Goal: Task Accomplishment & Management: Manage account settings

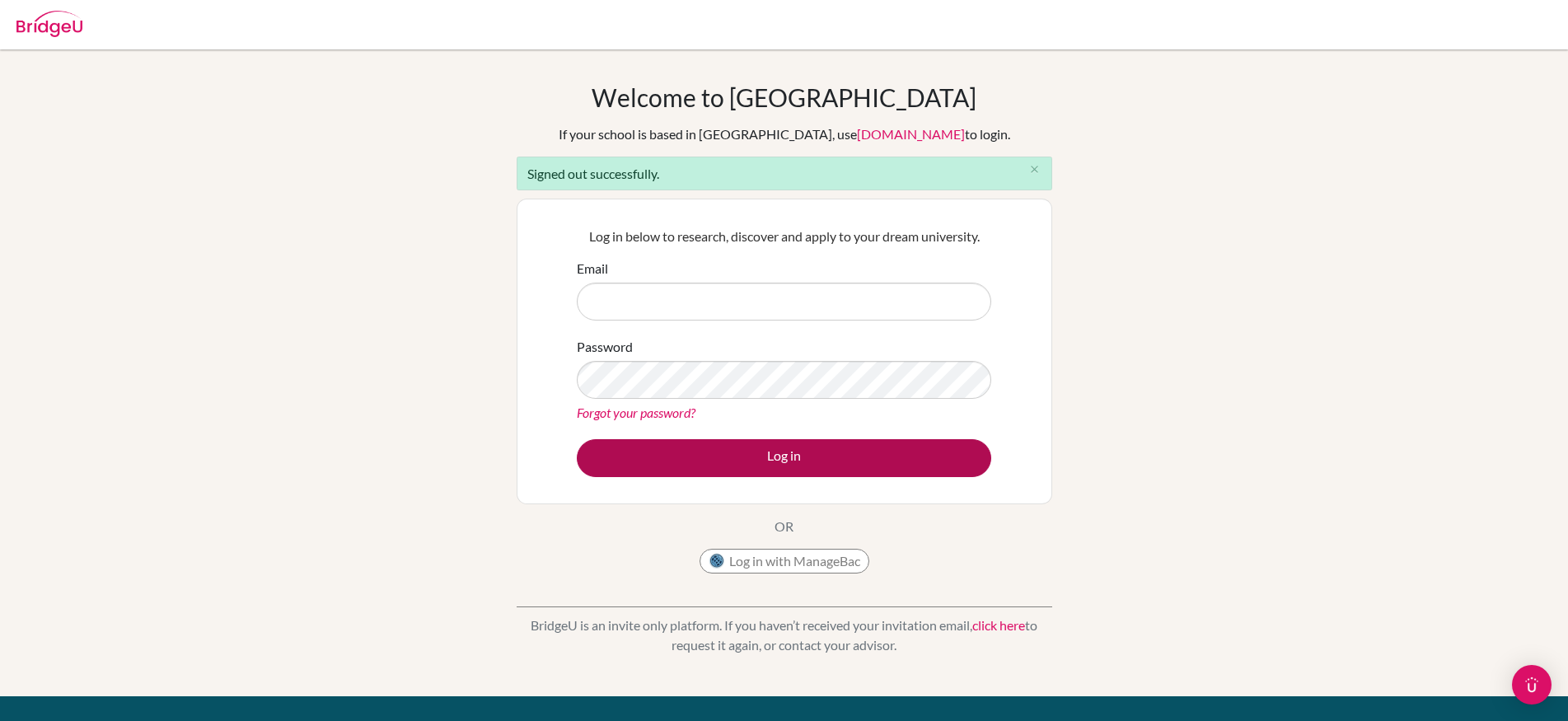
type input "[PERSON_NAME][EMAIL_ADDRESS][PERSON_NAME][DOMAIN_NAME]"
click at [827, 458] on button "Log in" at bounding box center [784, 458] width 415 height 38
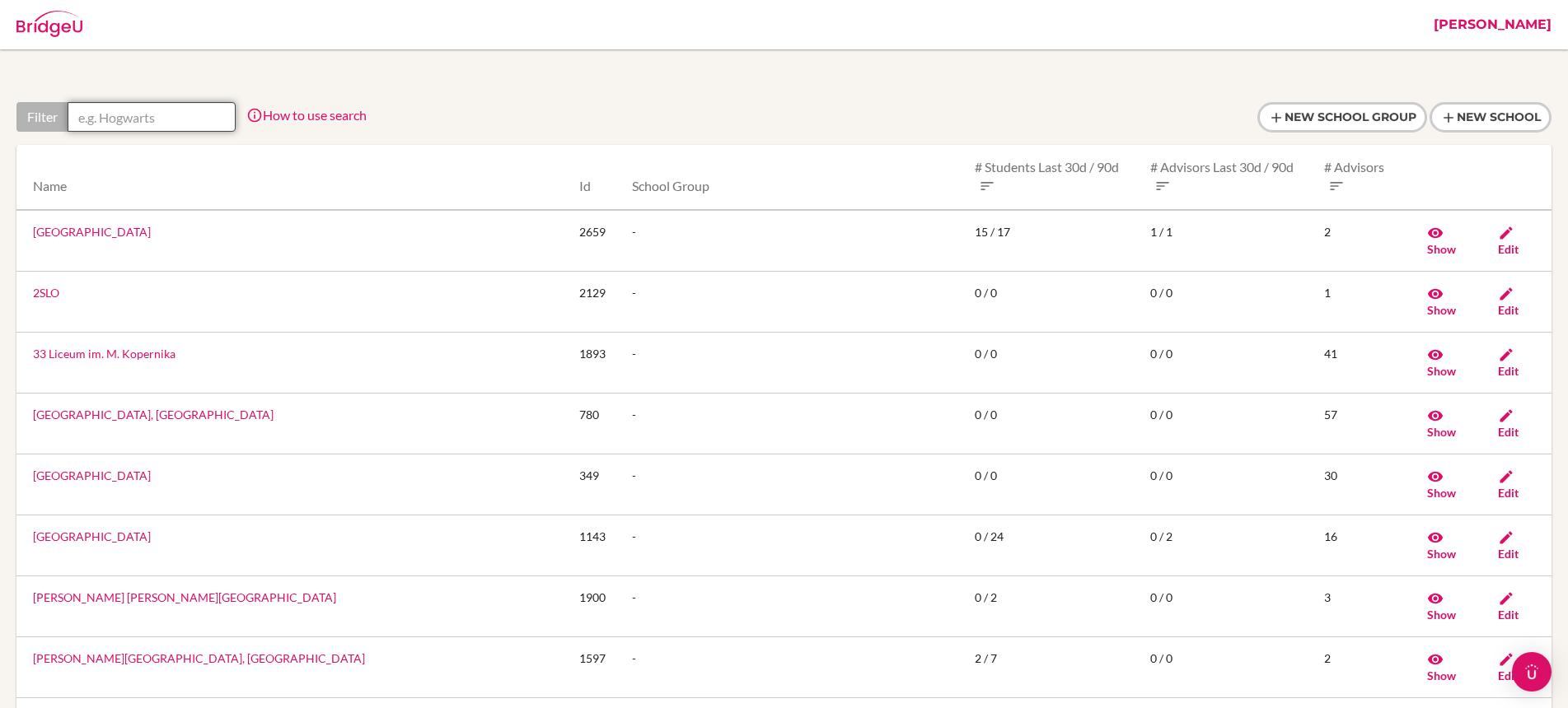
click at [195, 114] on input "text" at bounding box center [151, 117] width 168 height 30
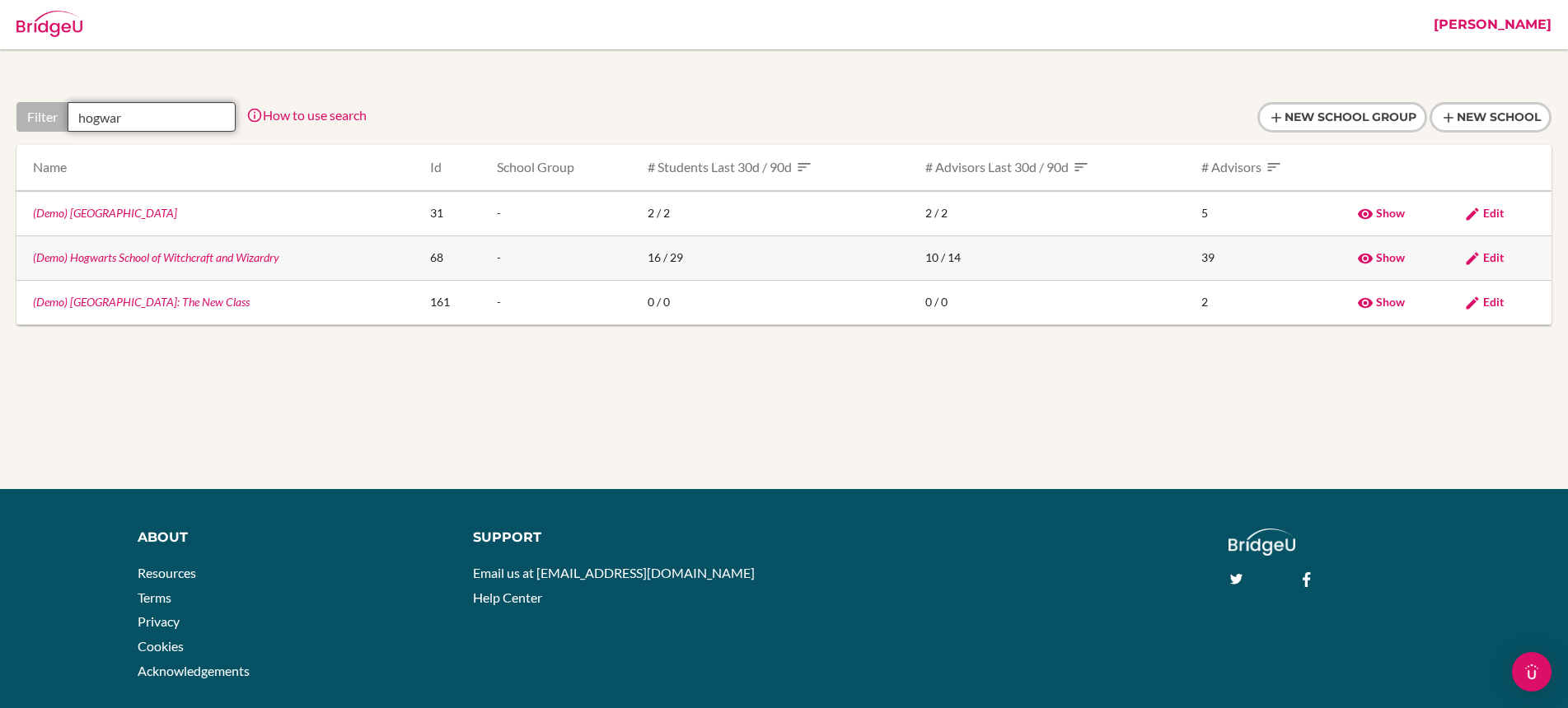
type input "hogwar"
click at [224, 256] on link "(Demo) Hogwarts School of Witchcraft and Wizardry" at bounding box center [156, 257] width 246 height 14
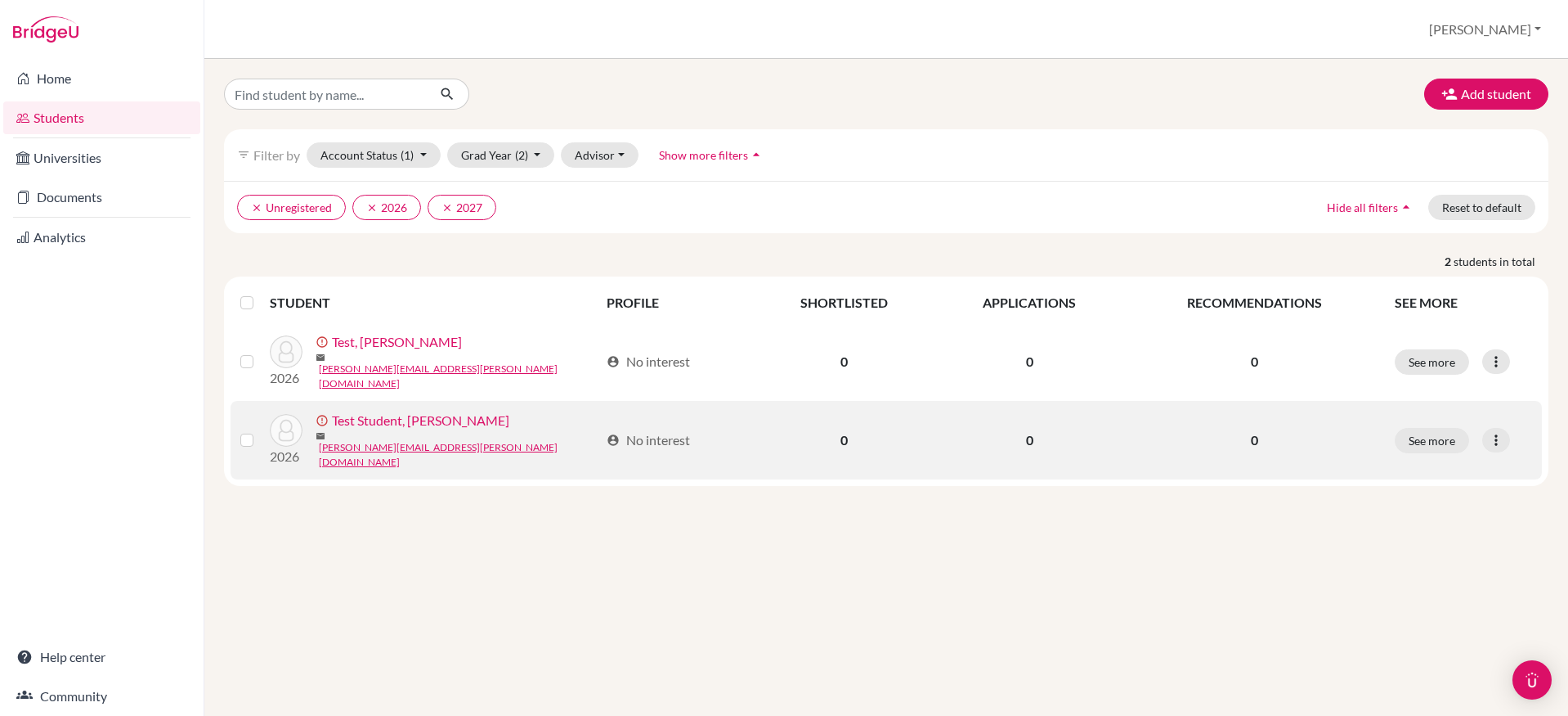
click at [410, 428] on link "Test Student, [PERSON_NAME]" at bounding box center [420, 420] width 177 height 19
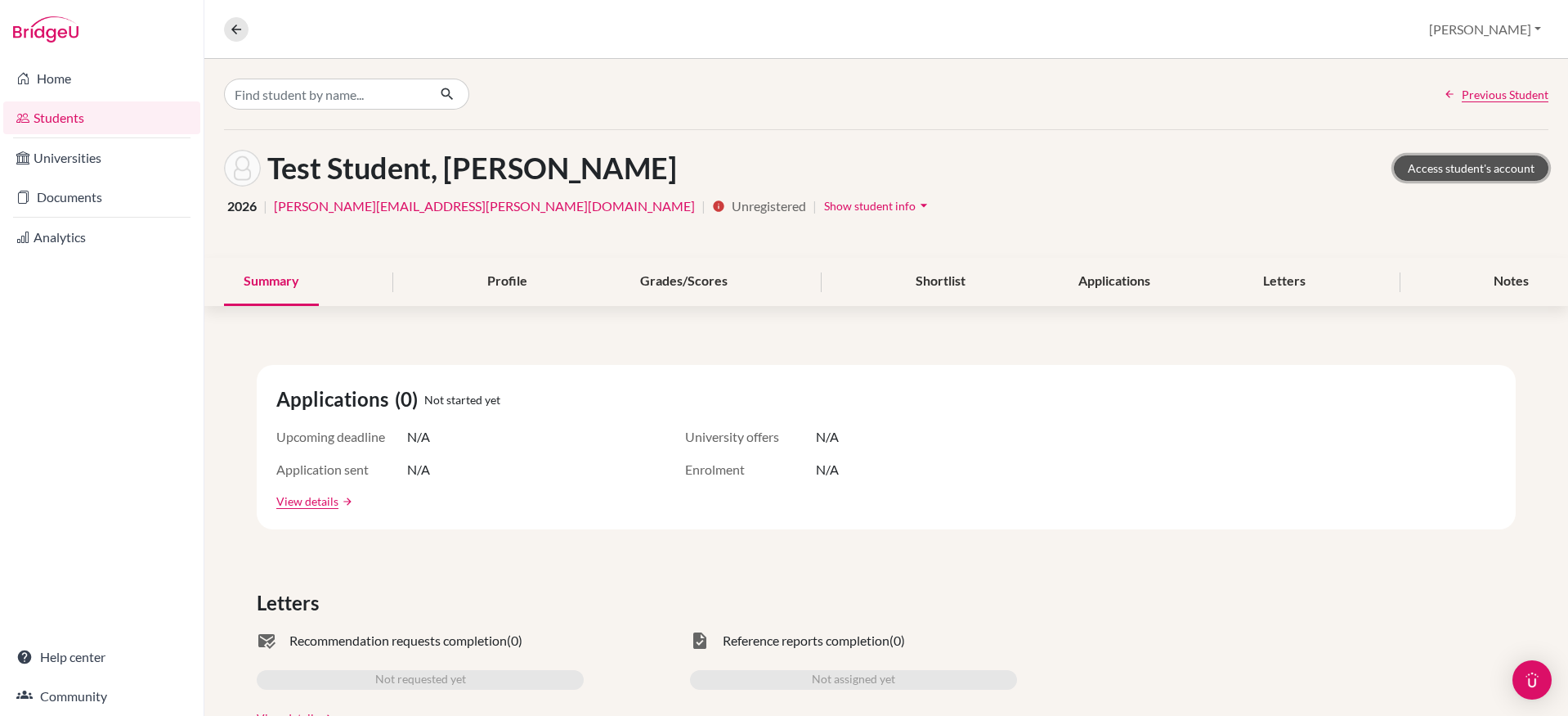
click at [1455, 172] on link "Access student's account" at bounding box center [1471, 168] width 155 height 25
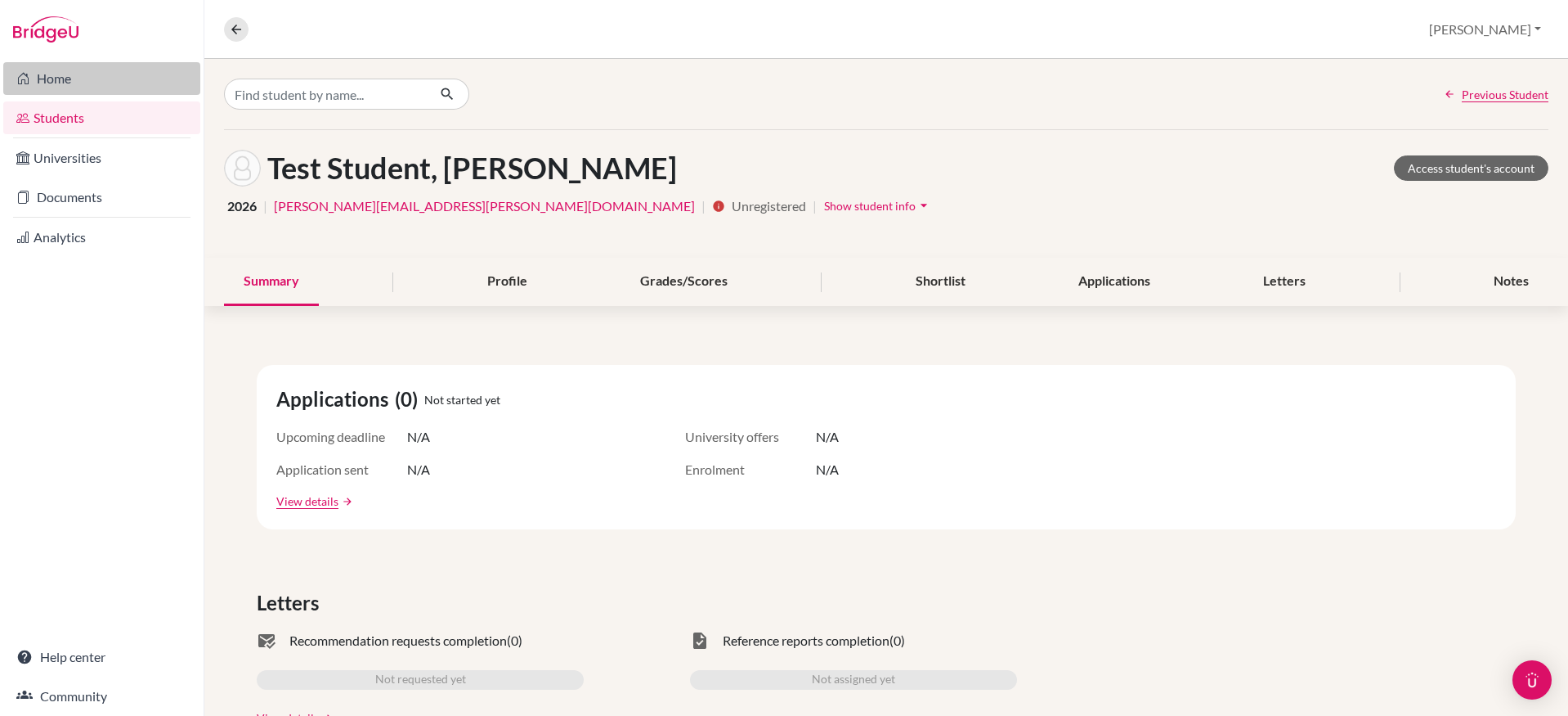
click at [83, 80] on link "Home" at bounding box center [102, 78] width 197 height 33
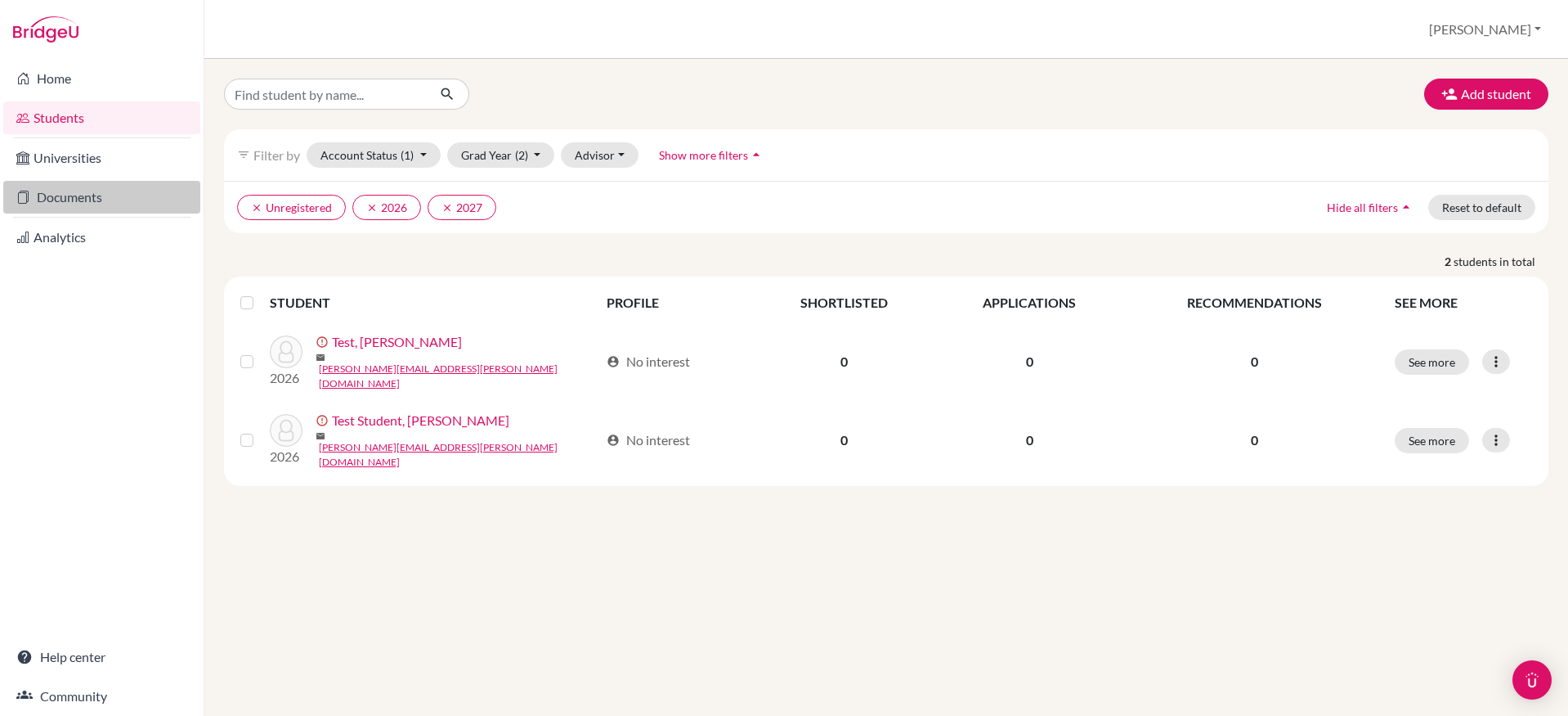
click at [102, 203] on link "Documents" at bounding box center [102, 197] width 197 height 33
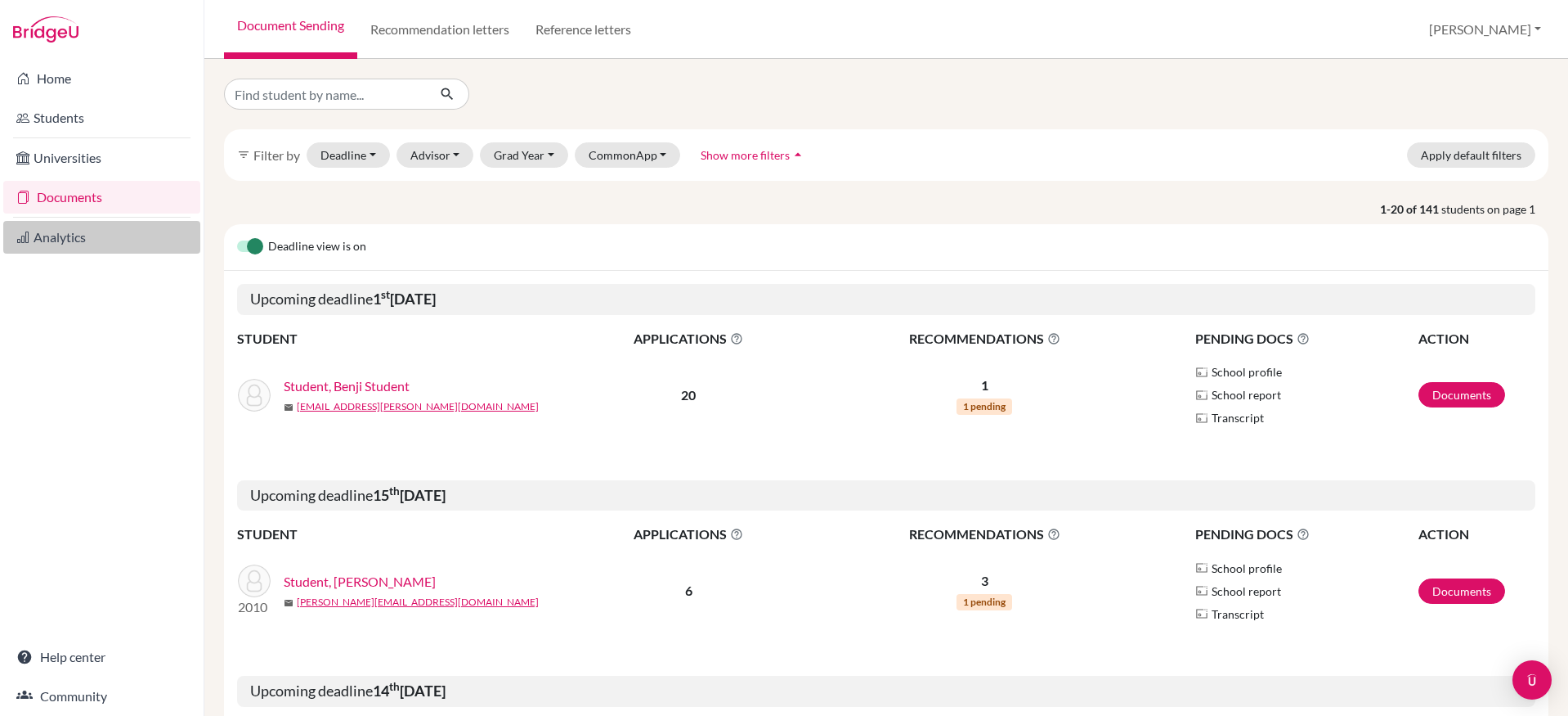
click at [74, 240] on link "Analytics" at bounding box center [102, 237] width 197 height 33
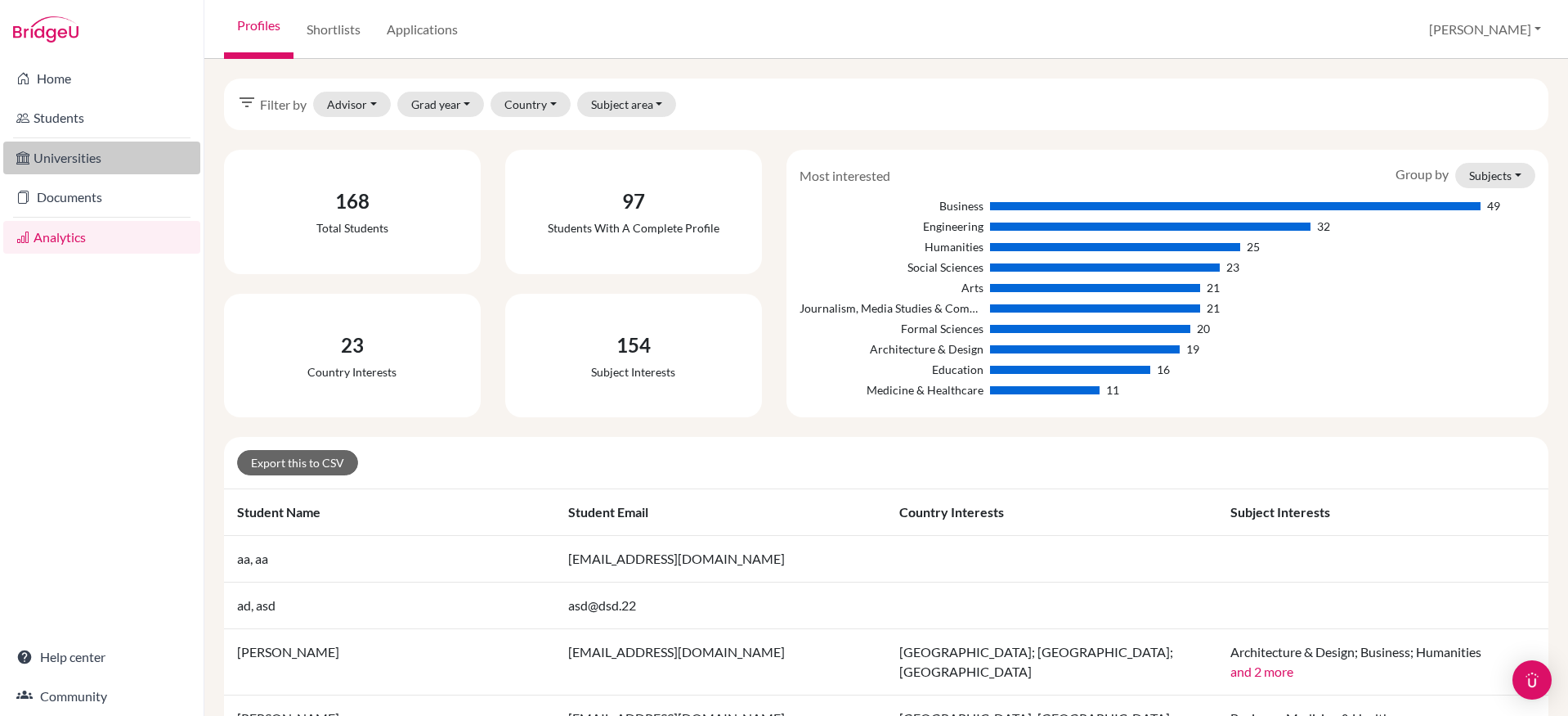
click at [100, 160] on link "Universities" at bounding box center [102, 157] width 197 height 33
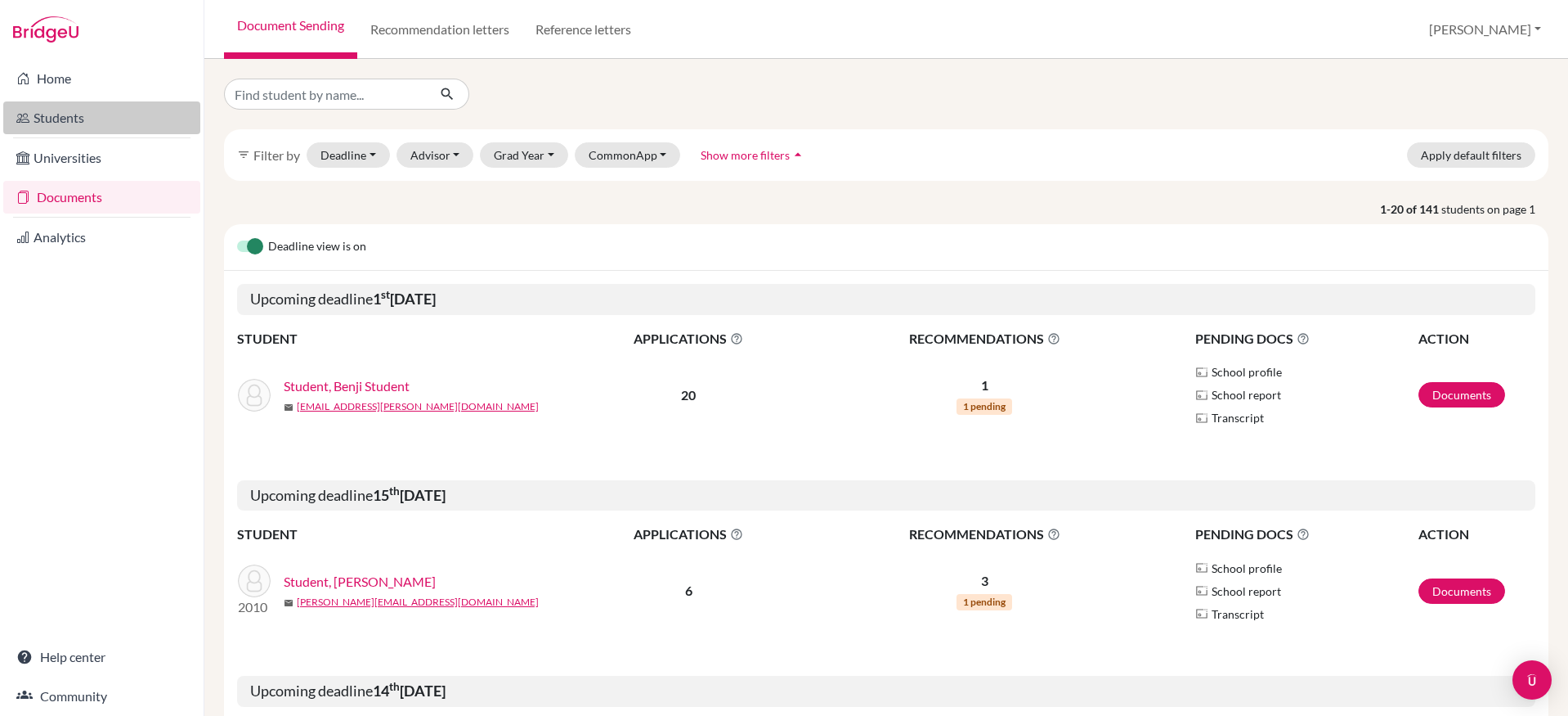
click at [74, 109] on link "Students" at bounding box center [102, 118] width 197 height 33
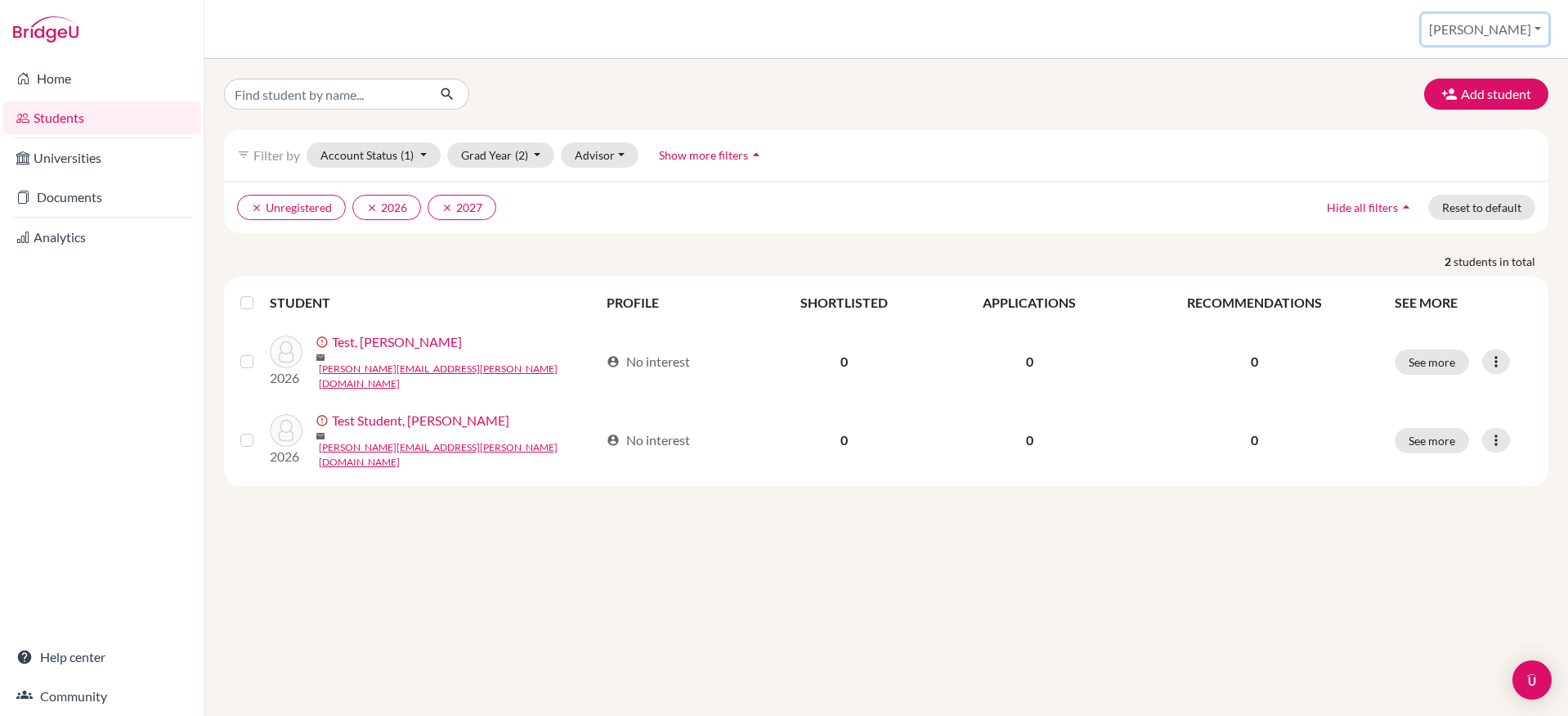
click at [1500, 34] on button "[PERSON_NAME]" at bounding box center [1485, 29] width 127 height 31
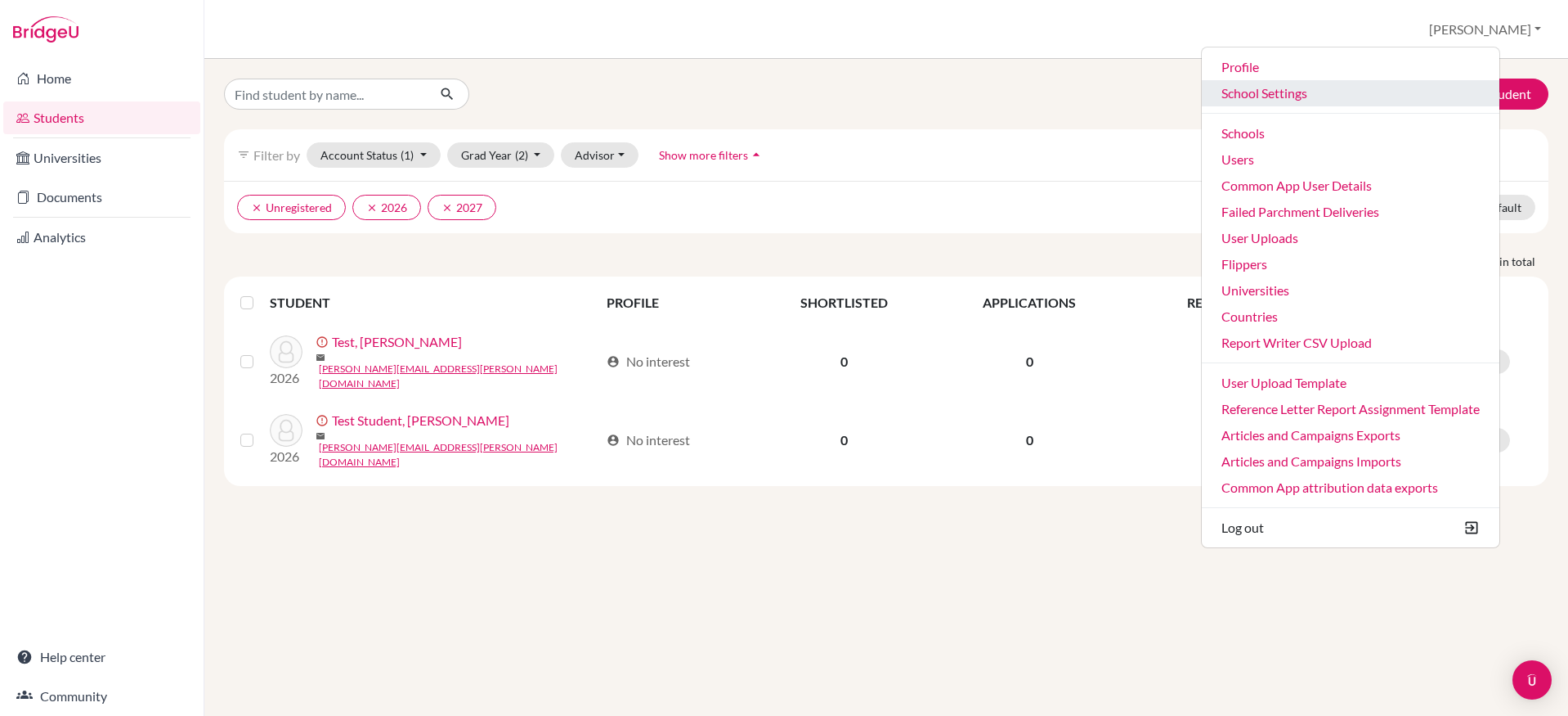
click at [1299, 86] on link "School Settings" at bounding box center [1350, 92] width 297 height 26
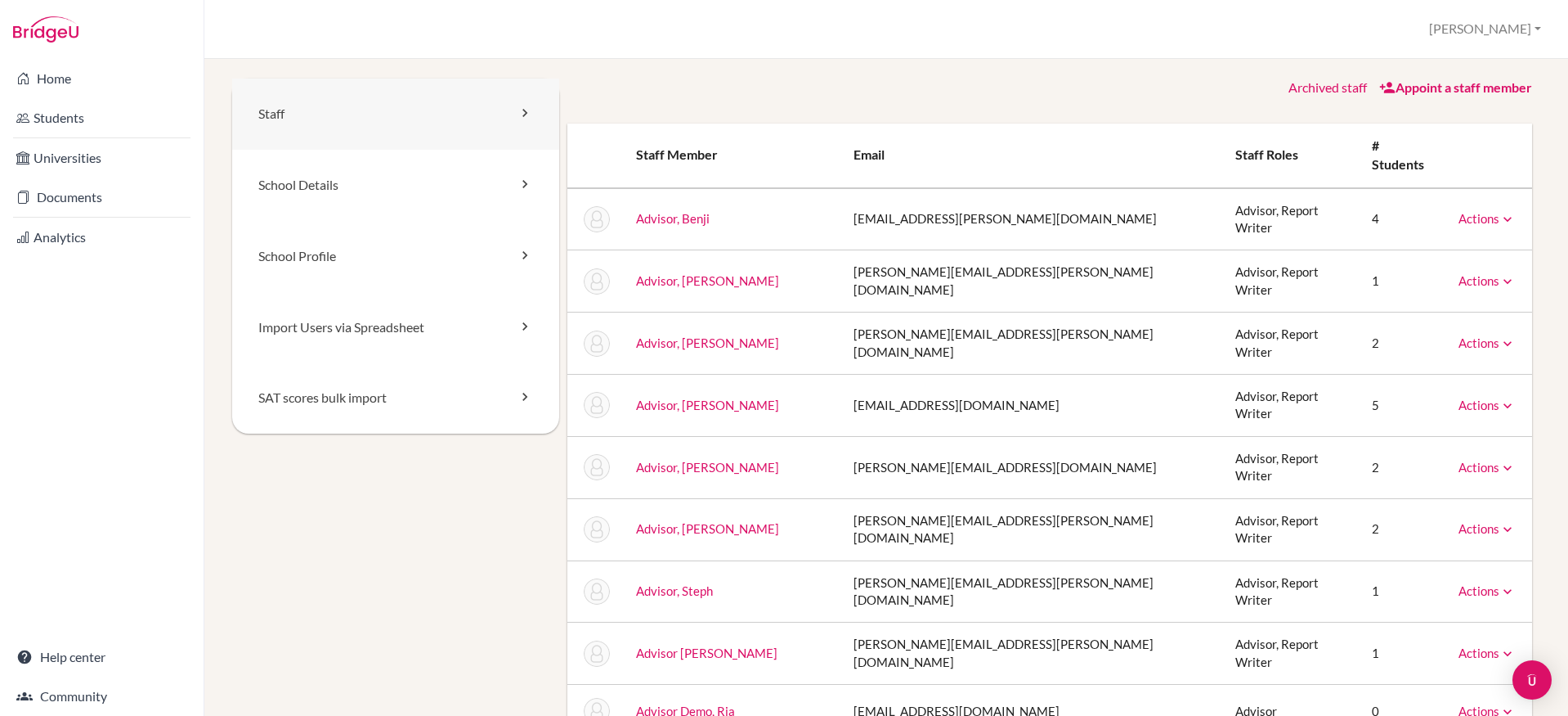
click at [520, 112] on icon at bounding box center [524, 113] width 16 height 16
click at [524, 107] on icon at bounding box center [524, 113] width 16 height 16
click at [517, 330] on icon at bounding box center [524, 326] width 16 height 16
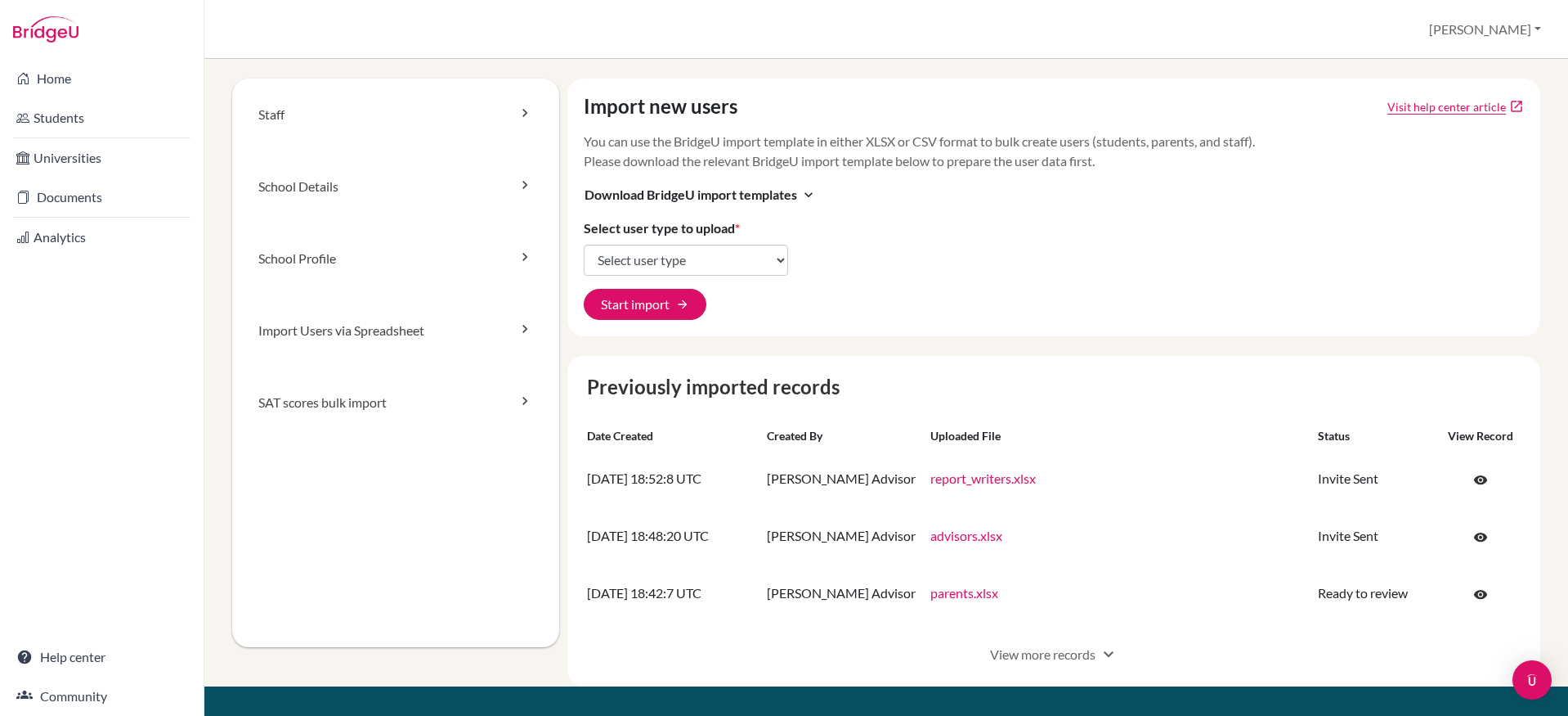
drag, startPoint x: 255, startPoint y: 331, endPoint x: 1564, endPoint y: 500, distance: 1319.9
click at [521, 108] on icon at bounding box center [524, 113] width 16 height 16
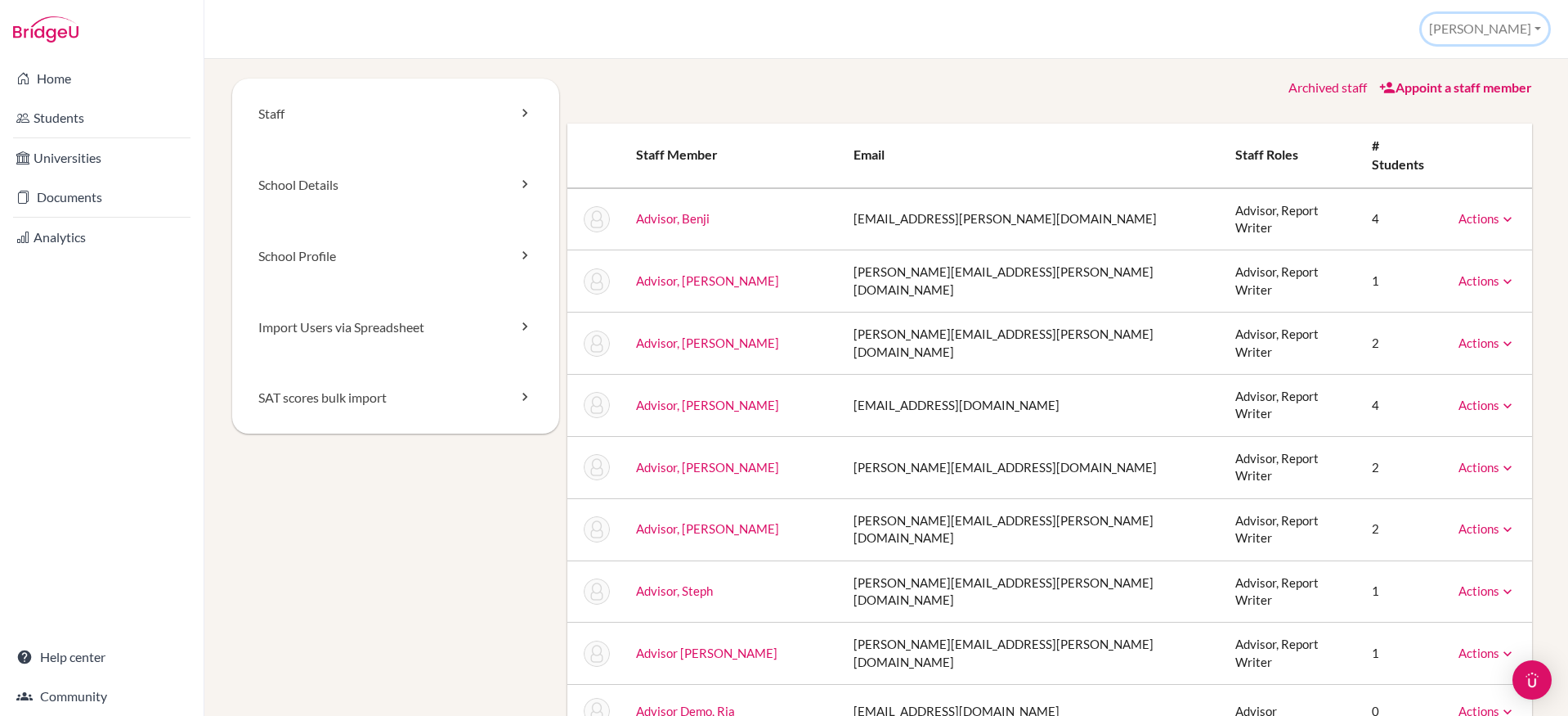
click at [1498, 36] on button "[PERSON_NAME]" at bounding box center [1485, 29] width 127 height 30
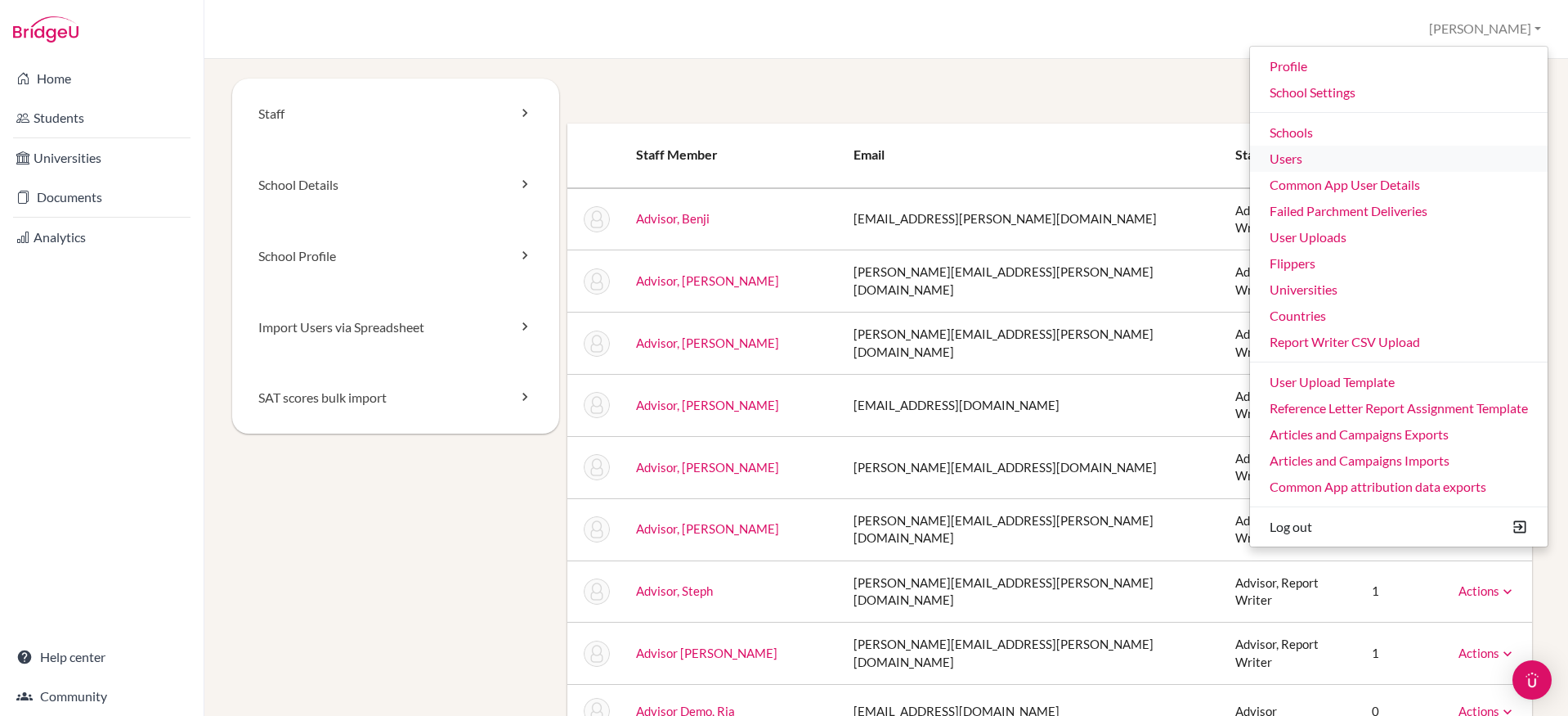
click at [1349, 147] on link "Users" at bounding box center [1399, 158] width 297 height 26
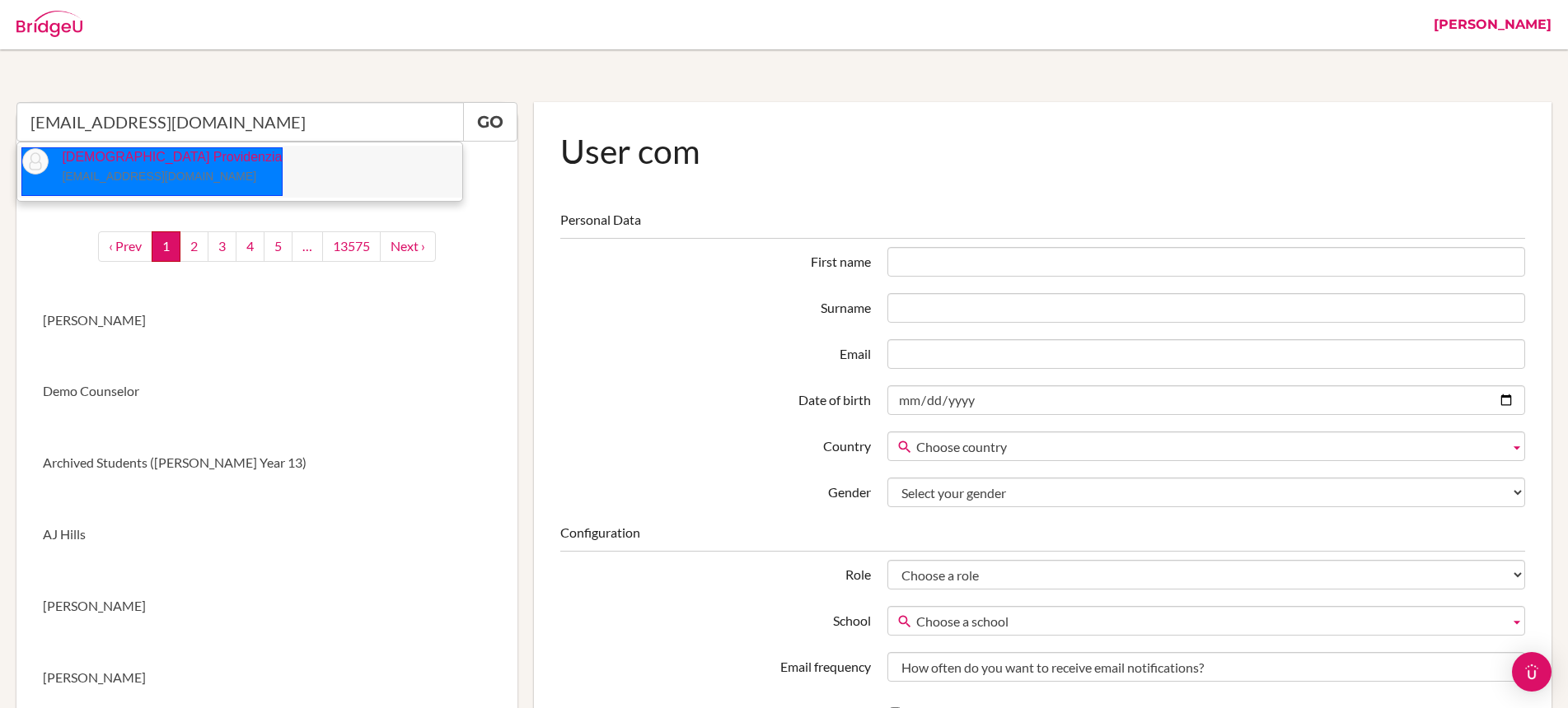
click at [135, 171] on small "christianp@ecak12.com" at bounding box center [159, 177] width 195 height 14
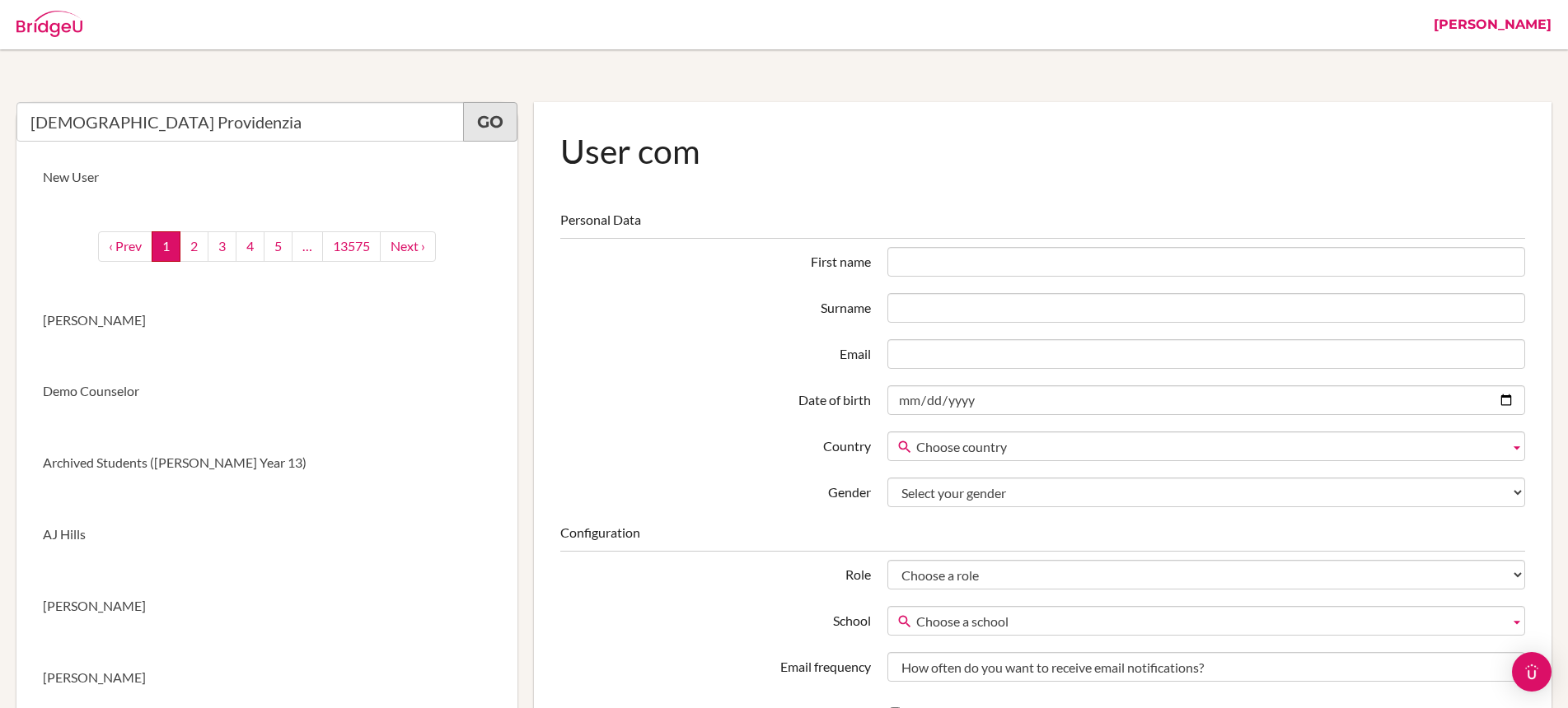
type input "Christian Providenzia"
click at [507, 119] on link "Go" at bounding box center [490, 122] width 54 height 40
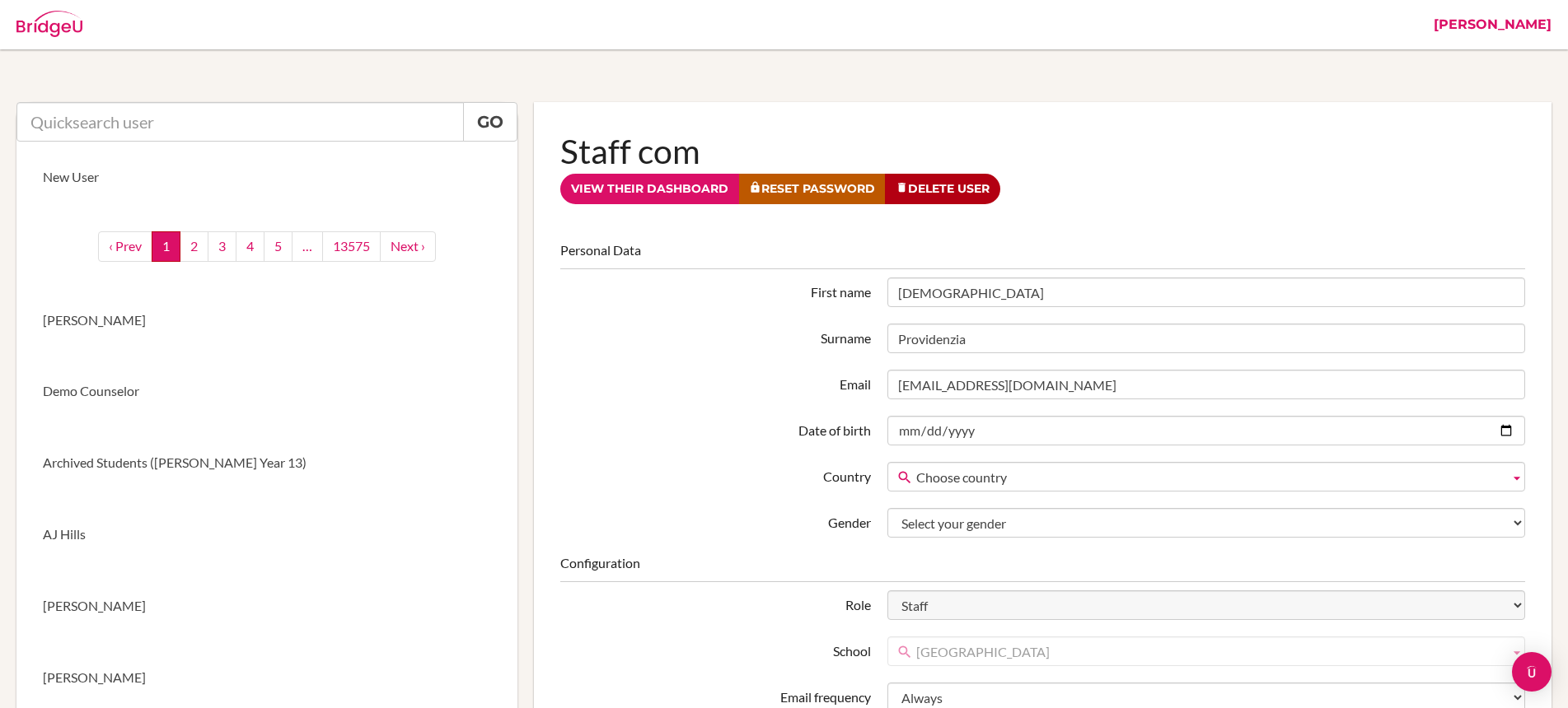
click at [641, 197] on link "View their dashboard" at bounding box center [649, 189] width 179 height 30
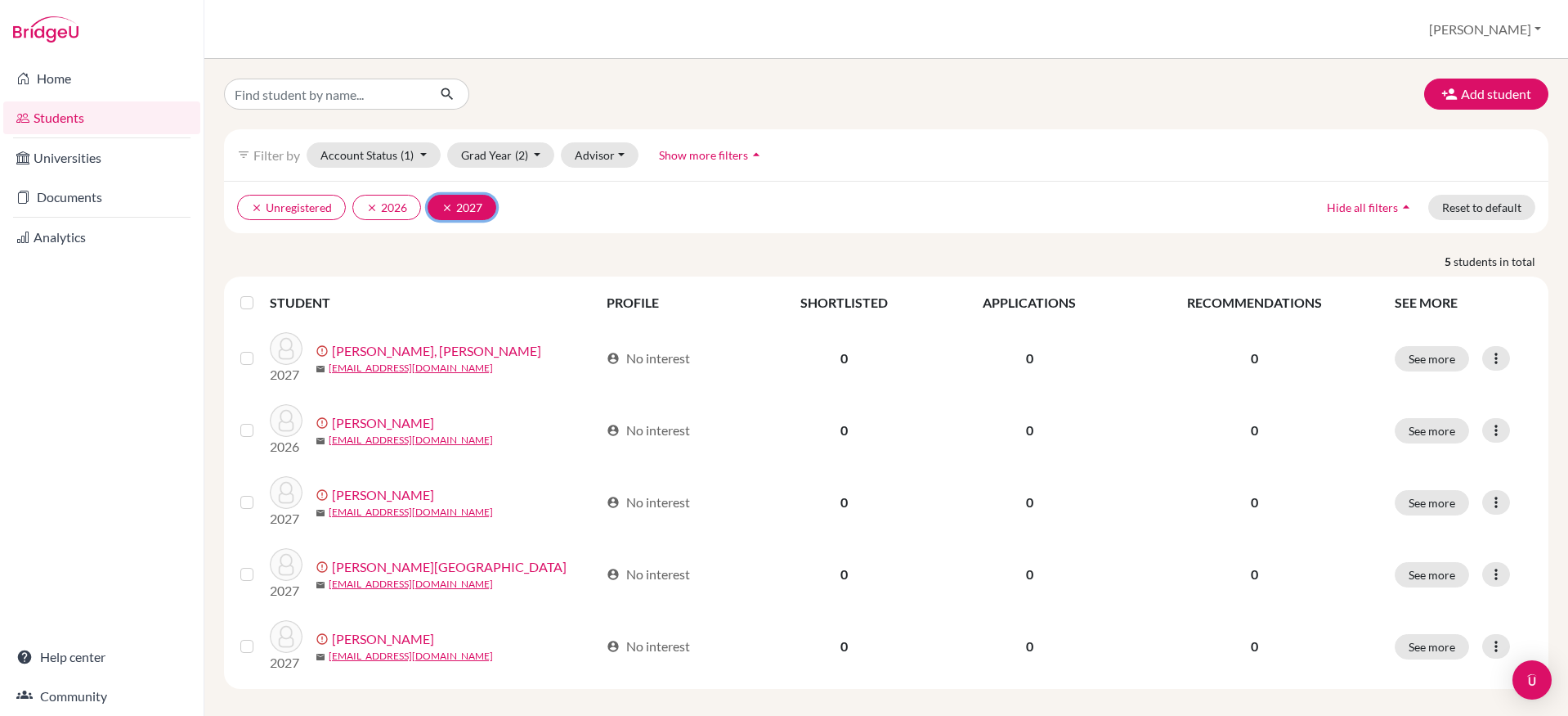
click at [442, 208] on icon "clear" at bounding box center [448, 208] width 12 height 12
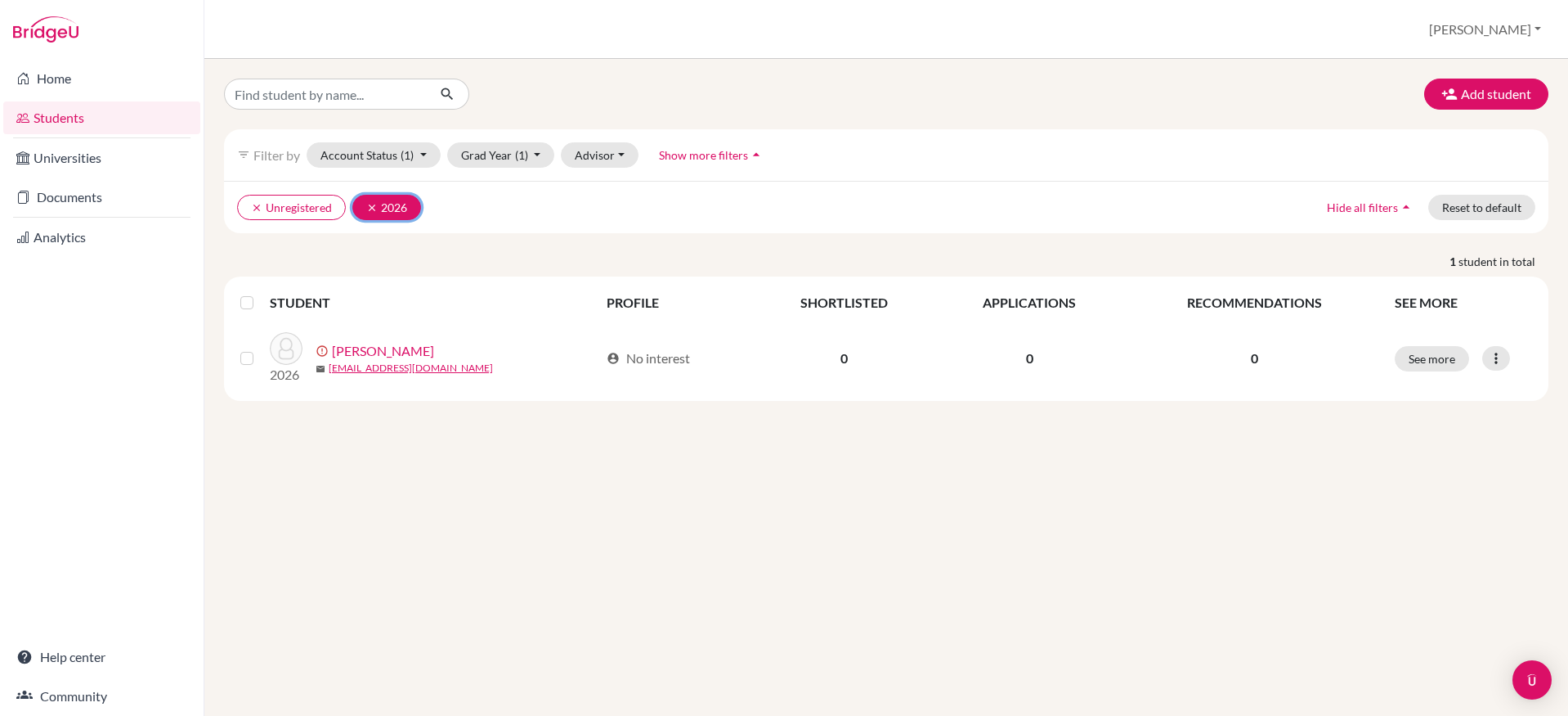
click at [366, 208] on icon "clear" at bounding box center [372, 208] width 12 height 12
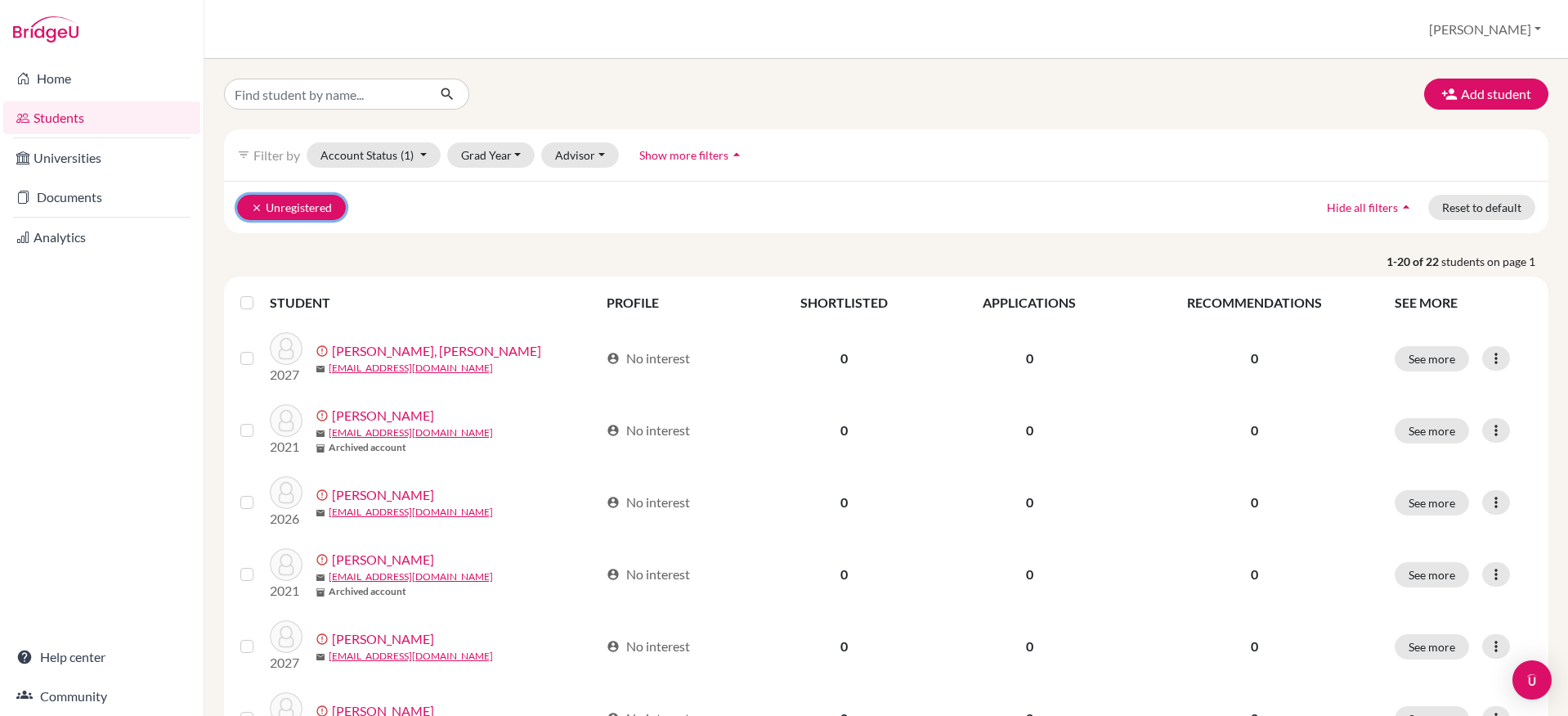
click at [264, 207] on button "clear Unregistered" at bounding box center [291, 208] width 108 height 25
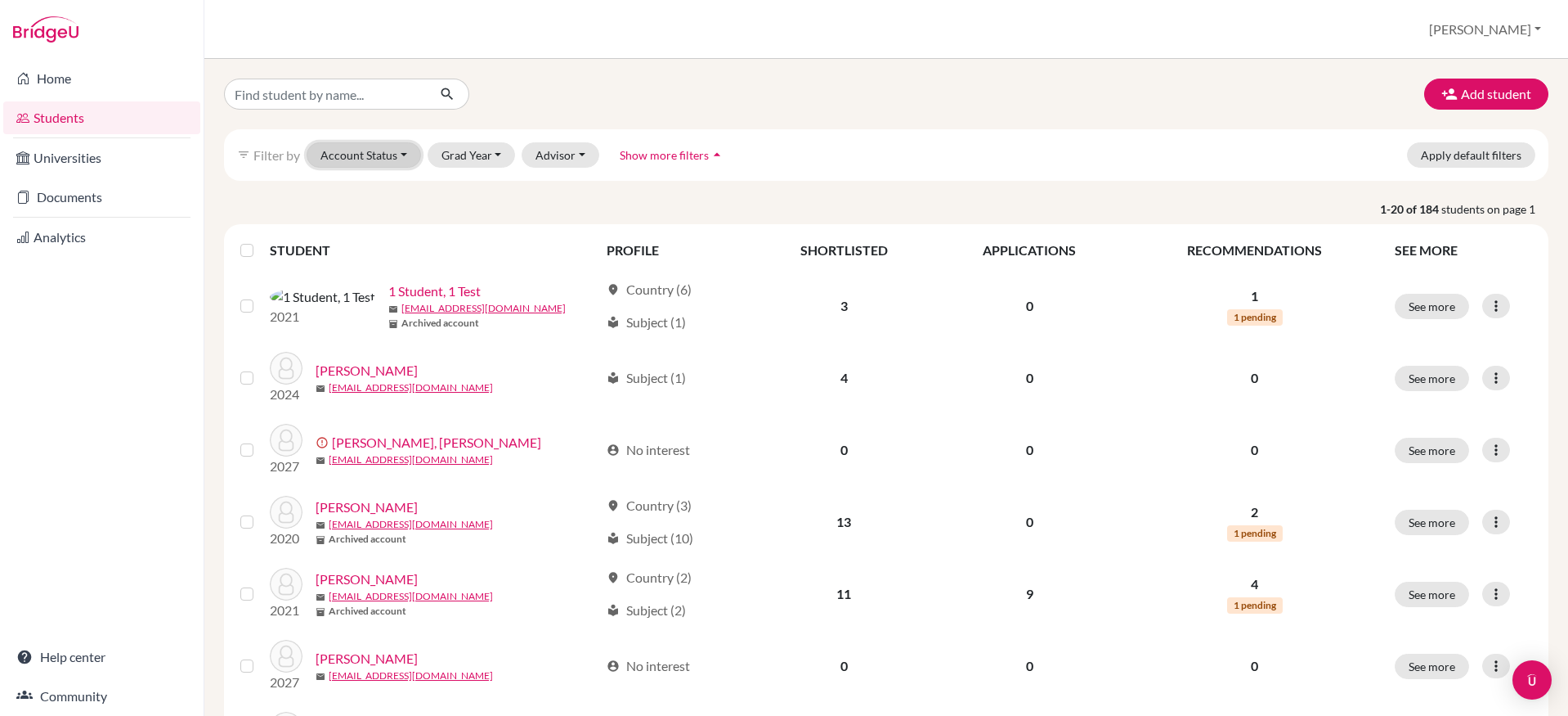
click at [357, 161] on button "Account Status" at bounding box center [364, 155] width 114 height 25
click at [407, 281] on div "Unregistered" at bounding box center [400, 282] width 147 height 19
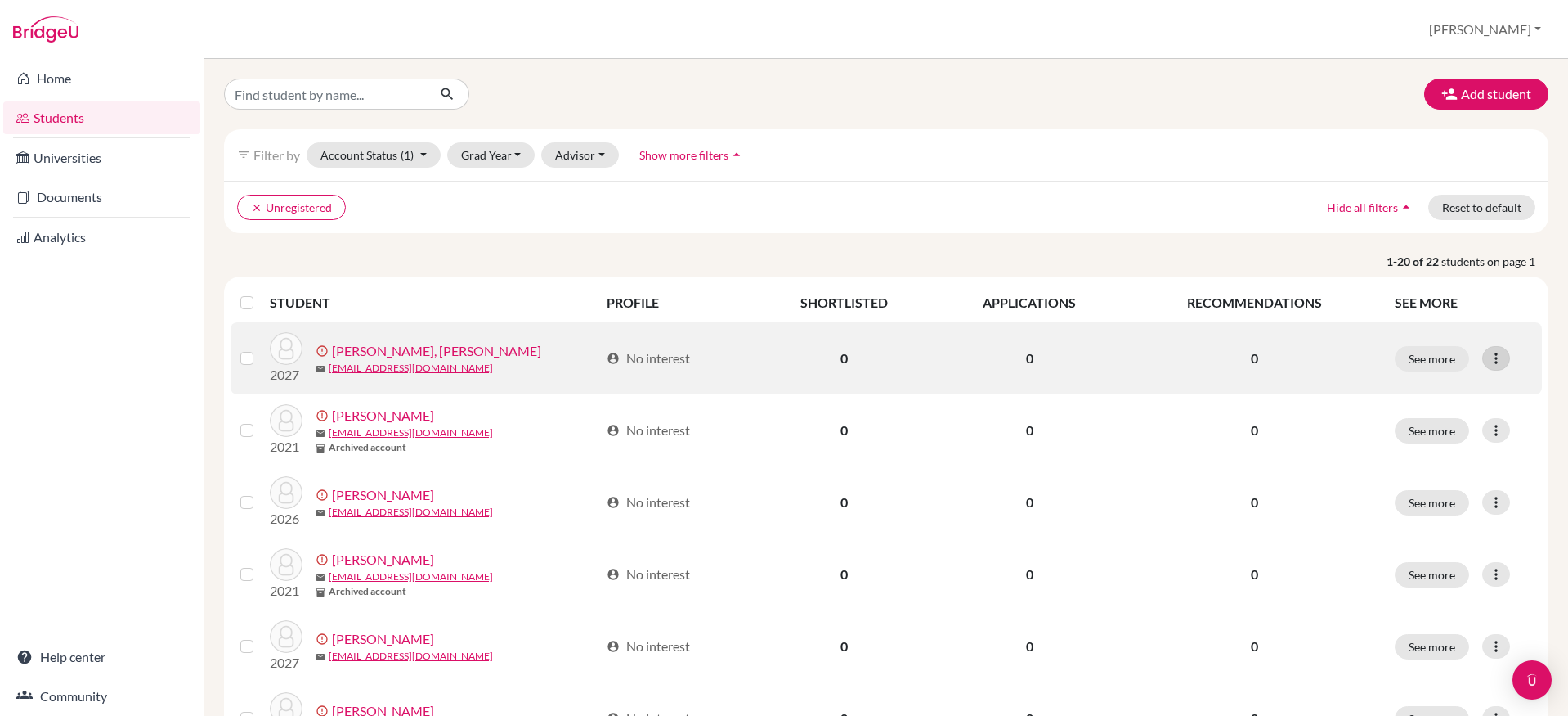
click at [1490, 353] on icon at bounding box center [1496, 358] width 16 height 16
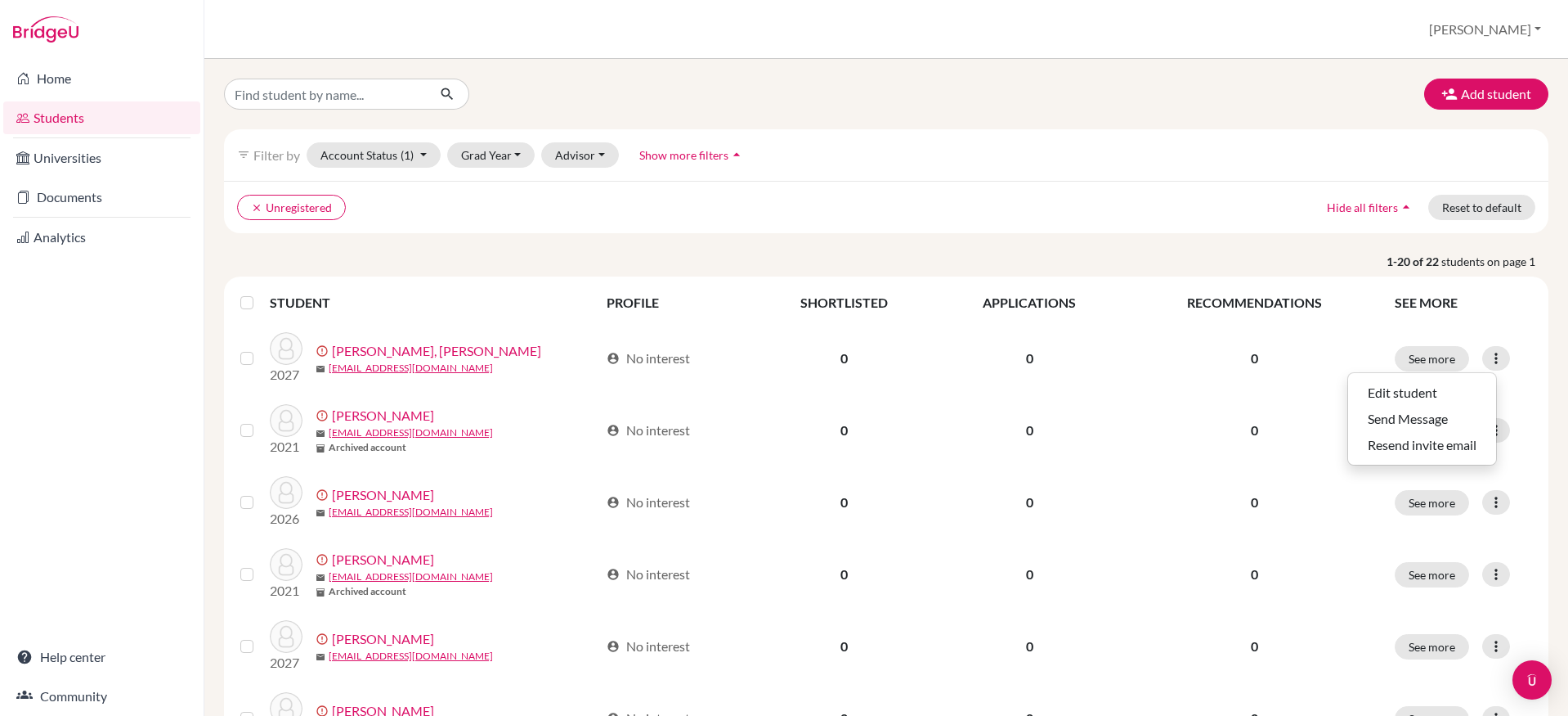
click at [260, 293] on label at bounding box center [260, 293] width 0 height 0
click at [0, 0] on input "checkbox" at bounding box center [0, 0] width 0 height 0
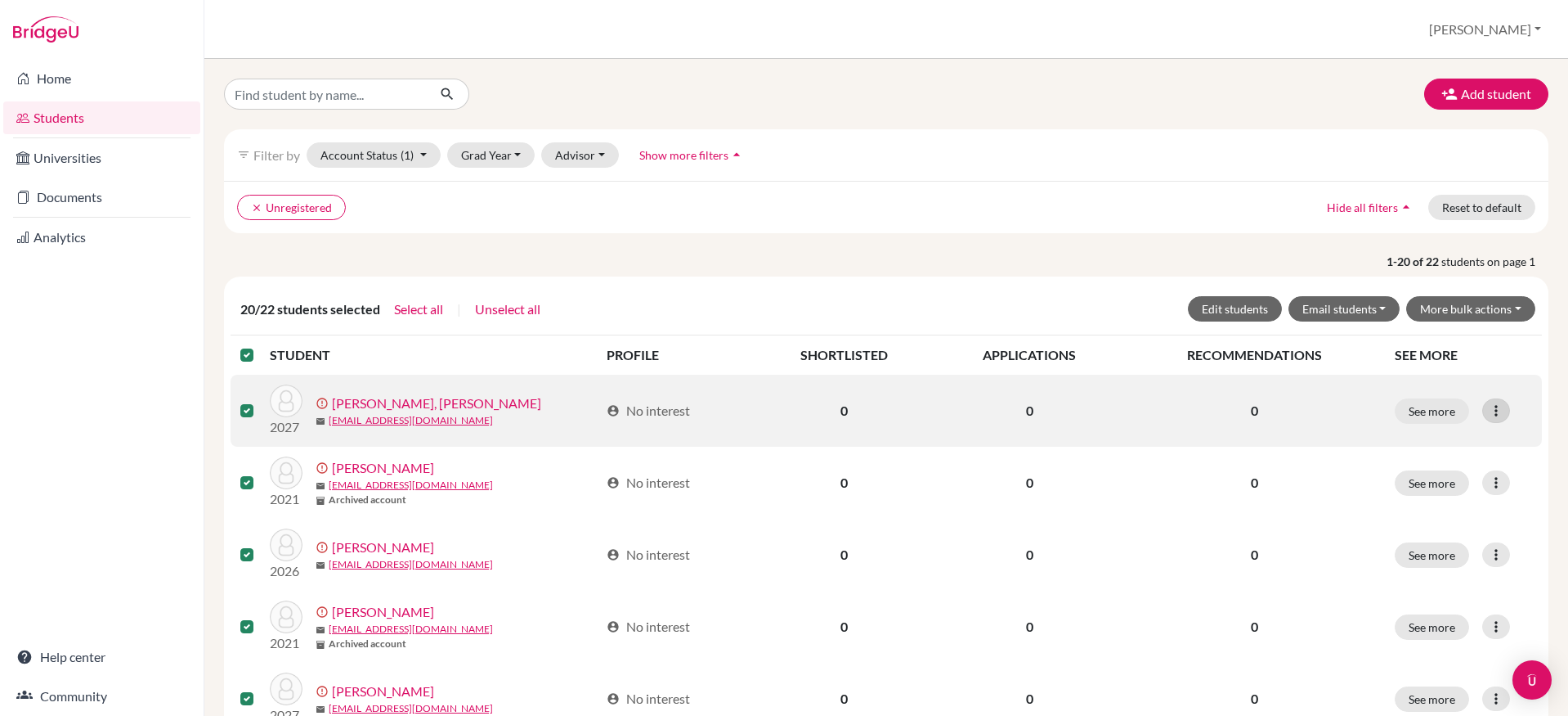
click at [1488, 406] on icon at bounding box center [1496, 410] width 16 height 16
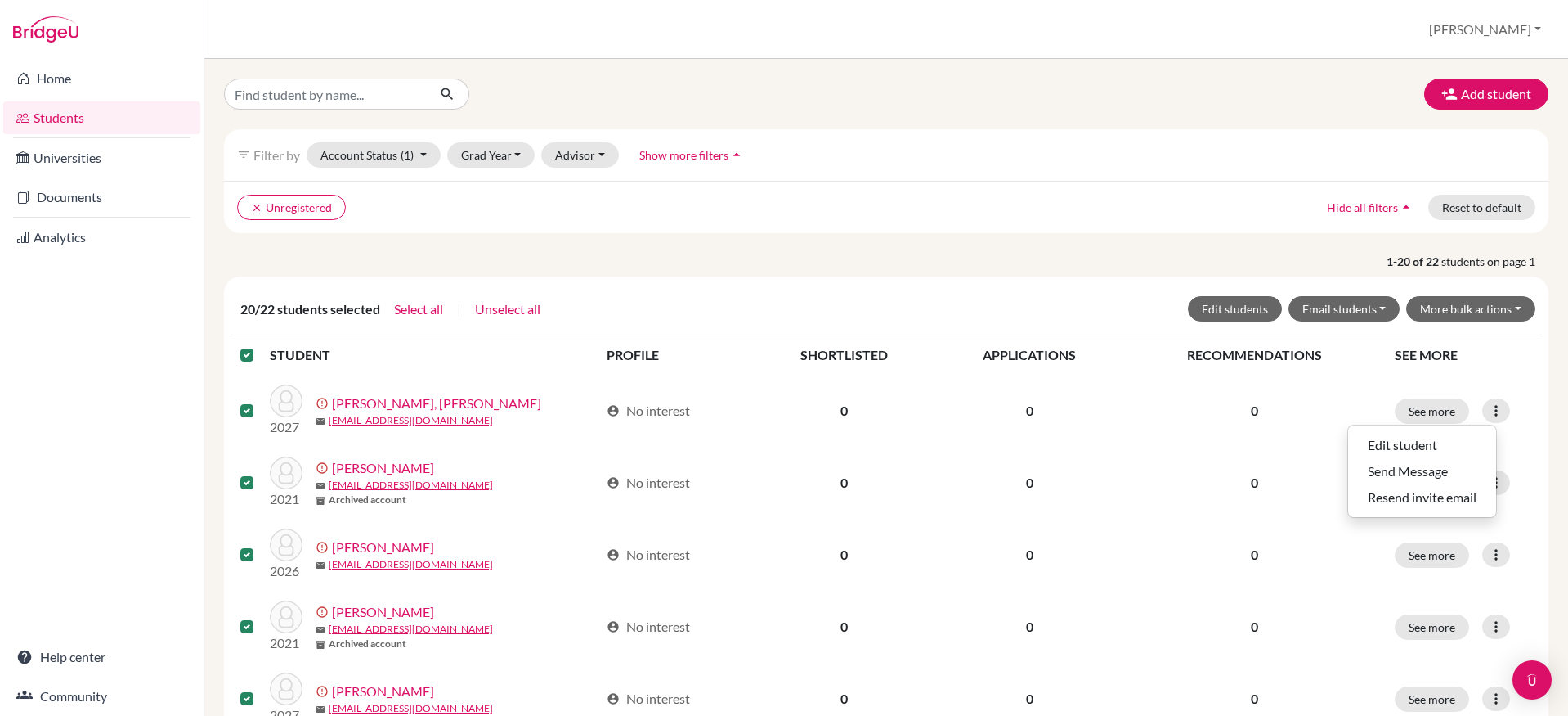
click at [1486, 304] on button "More bulk actions" at bounding box center [1471, 308] width 129 height 25
